Goal: Task Accomplishment & Management: Complete application form

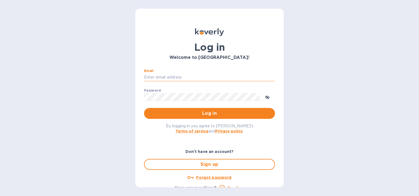
click at [198, 75] on input "Email" at bounding box center [209, 77] width 131 height 8
type input "melvin@victory-instruments.com"
click at [144, 108] on button "Log in" at bounding box center [209, 113] width 131 height 11
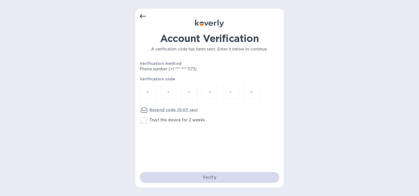
click at [143, 120] on input "Trust this device for 2 weeks" at bounding box center [143, 120] width 11 height 11
checkbox input "true"
click at [147, 94] on input "number" at bounding box center [147, 94] width 7 height 10
type input "5"
type input "0"
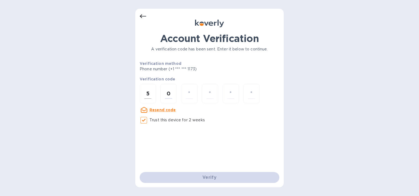
type input "1"
type input "6"
type input "4"
type input "9"
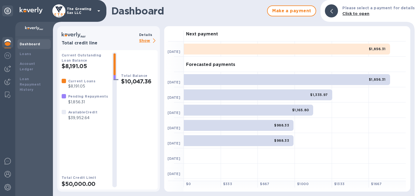
click at [10, 42] on img at bounding box center [7, 42] width 7 height 7
click at [8, 67] on img at bounding box center [7, 69] width 7 height 7
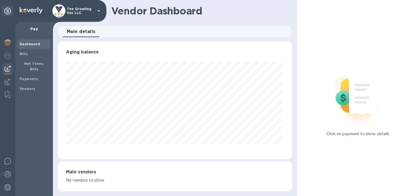
scroll to position [118, 232]
click at [24, 54] on b "Bills" at bounding box center [24, 54] width 8 height 4
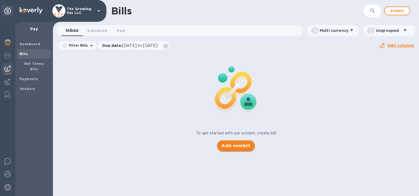
click at [235, 145] on span "Add new bill" at bounding box center [236, 146] width 29 height 7
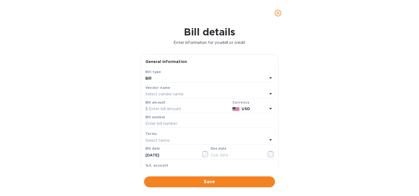
click at [192, 94] on div "Select vendor name" at bounding box center [206, 95] width 122 height 8
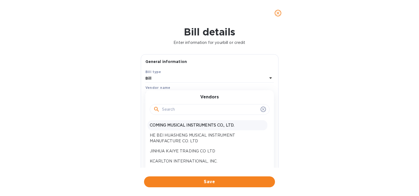
click at [193, 124] on p "COMING MUSICAL INSTRUMENTS CO., LTD." at bounding box center [207, 126] width 115 height 6
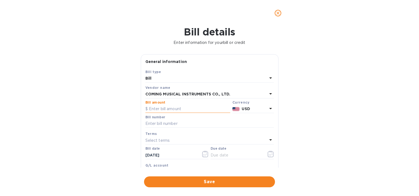
click at [184, 109] on input "text" at bounding box center [187, 109] width 85 height 8
paste input "25,092,301"
type input "25,092,301"
click at [186, 124] on input "text" at bounding box center [209, 124] width 129 height 8
paste input "CMI25092301"
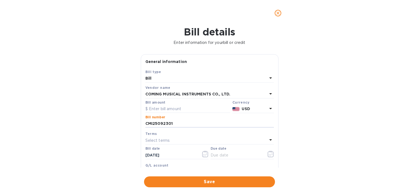
type input "CMI25092301"
click at [180, 107] on input "text" at bounding box center [187, 109] width 85 height 8
paste input "3,794.09"
type input "3,794.09"
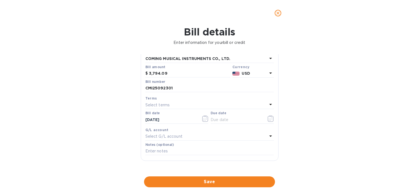
scroll to position [38, 0]
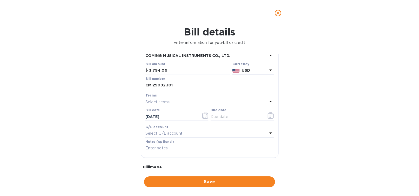
click at [192, 103] on div "Select terms" at bounding box center [206, 102] width 122 height 8
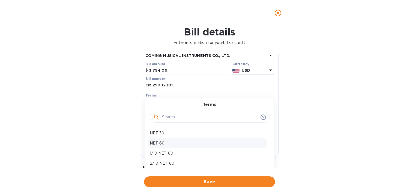
click at [180, 144] on p "NET 60" at bounding box center [207, 144] width 115 height 6
type input "[DATE]"
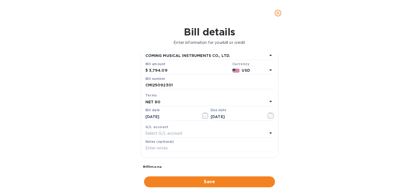
click at [187, 132] on div "Select G/L account" at bounding box center [206, 134] width 122 height 8
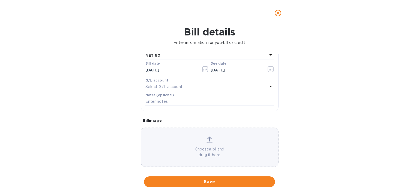
scroll to position [86, 0]
click at [213, 102] on input "text" at bounding box center [209, 101] width 129 height 8
type input "Deposit for production"
click at [207, 139] on icon at bounding box center [210, 139] width 6 height 7
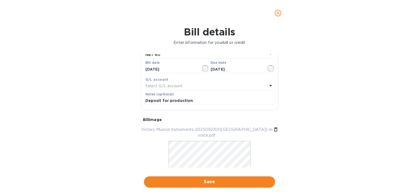
click at [211, 183] on span "Save" at bounding box center [209, 182] width 122 height 7
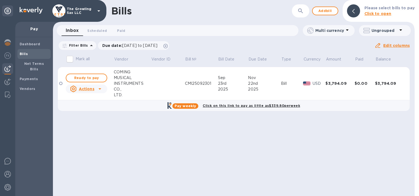
click at [94, 89] on u "Actions" at bounding box center [87, 89] width 16 height 4
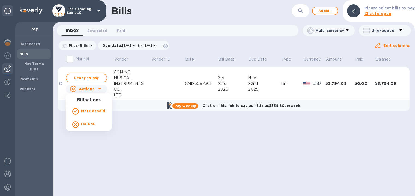
click at [152, 84] on div at bounding box center [209, 98] width 419 height 196
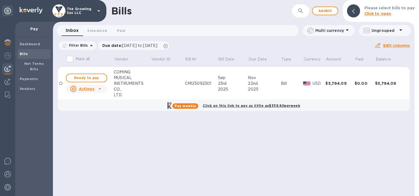
click at [117, 76] on div "MUSICAL" at bounding box center [132, 78] width 37 height 6
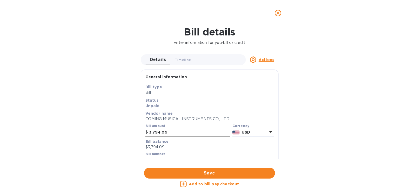
click at [186, 135] on input "3,794.09" at bounding box center [189, 133] width 81 height 8
type input "1,300"
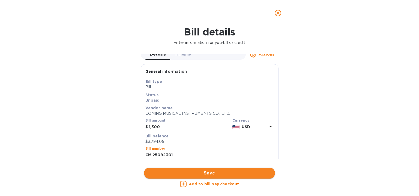
click at [193, 170] on span "Save" at bounding box center [209, 173] width 122 height 7
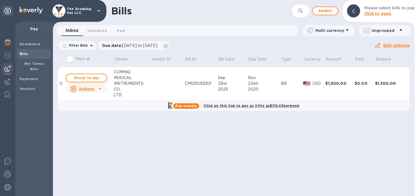
click at [96, 78] on span "Ready to pay" at bounding box center [87, 78] width 32 height 7
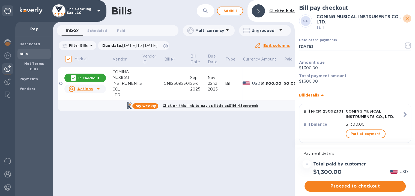
click at [404, 20] on icon "close" at bounding box center [407, 18] width 7 height 7
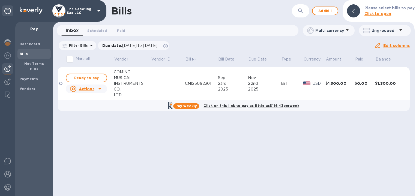
click at [190, 105] on b "Pay weekly" at bounding box center [186, 106] width 22 height 4
checkbox input "true"
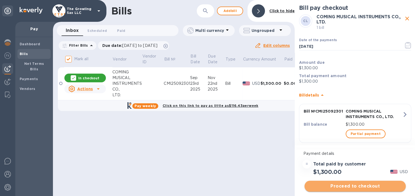
click at [346, 181] on button "Proceed to checkout" at bounding box center [355, 186] width 101 height 11
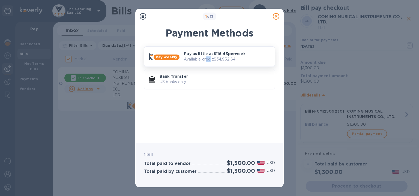
drag, startPoint x: 206, startPoint y: 56, endPoint x: 209, endPoint y: 58, distance: 3.4
click at [209, 58] on p "Available credit: $34,952.64" at bounding box center [227, 59] width 87 height 6
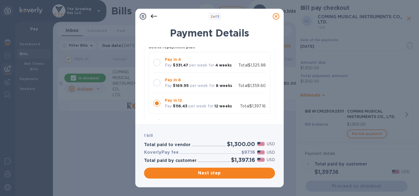
scroll to position [46, 0]
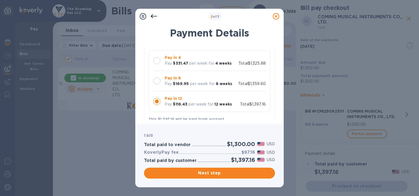
click at [157, 83] on div at bounding box center [156, 81] width 7 height 7
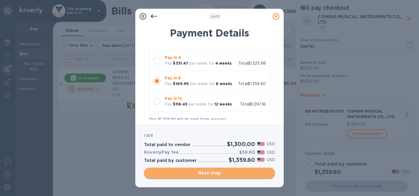
click at [216, 174] on span "Next step" at bounding box center [209, 173] width 122 height 7
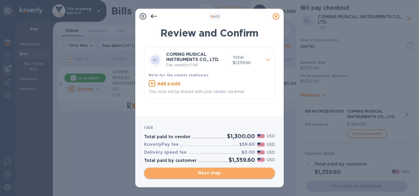
click at [214, 171] on span "Next step" at bounding box center [209, 173] width 122 height 7
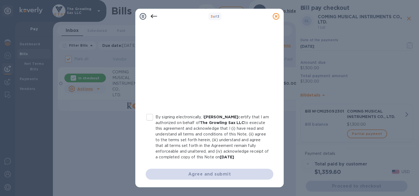
scroll to position [114, 0]
click at [150, 112] on input "By signing electronically, I [PERSON_NAME] certify that I am authorized on beha…" at bounding box center [149, 117] width 11 height 11
checkbox input "true"
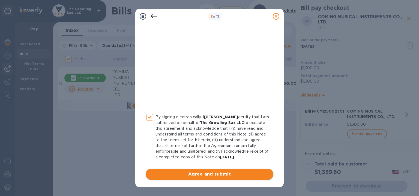
click at [198, 173] on span "Agree and submit" at bounding box center [209, 174] width 119 height 7
